Goal: Browse casually

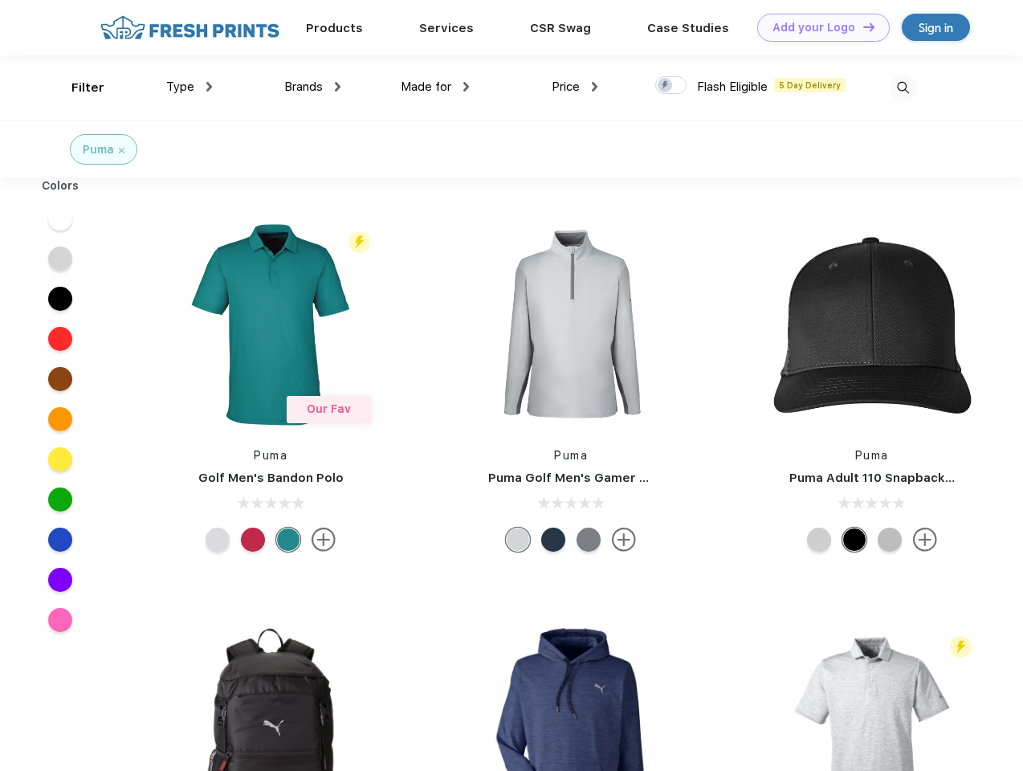
click at [817, 27] on link "Add your Logo Design Tool" at bounding box center [823, 28] width 132 height 28
click at [0, 0] on div "Design Tool" at bounding box center [0, 0] width 0 height 0
click at [861, 26] on link "Add your Logo Design Tool" at bounding box center [823, 28] width 132 height 28
click at [77, 87] on div "Filter" at bounding box center [87, 88] width 33 height 18
click at [189, 87] on span "Type" at bounding box center [180, 86] width 28 height 14
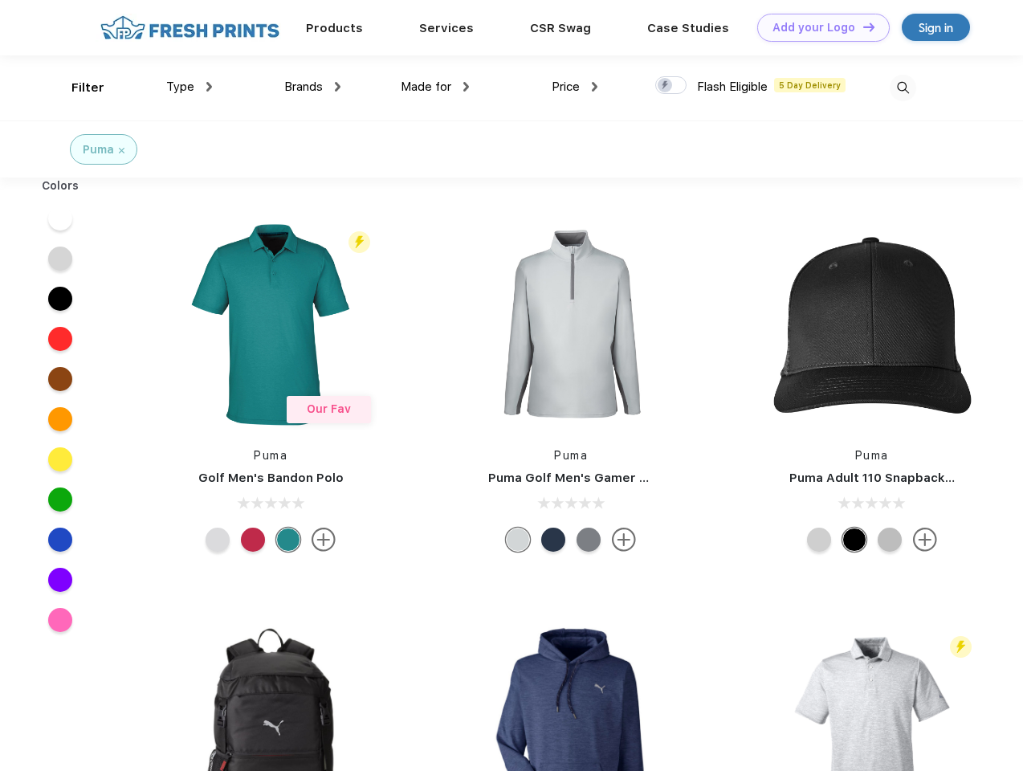
click at [312, 87] on span "Brands" at bounding box center [303, 86] width 39 height 14
click at [435, 87] on span "Made for" at bounding box center [425, 86] width 51 height 14
click at [575, 87] on span "Price" at bounding box center [565, 86] width 28 height 14
click at [671, 86] on div at bounding box center [670, 85] width 31 height 18
click at [665, 86] on input "checkbox" at bounding box center [660, 80] width 10 height 10
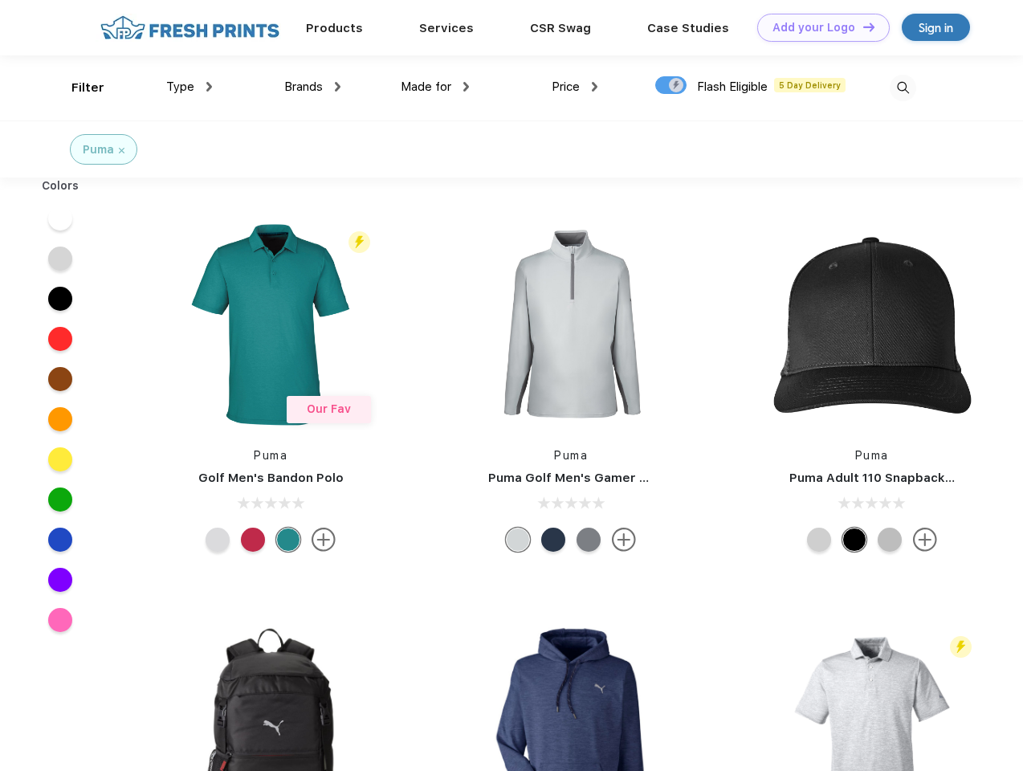
click at [902, 87] on img at bounding box center [902, 88] width 26 height 26
